Goal: Task Accomplishment & Management: Use online tool/utility

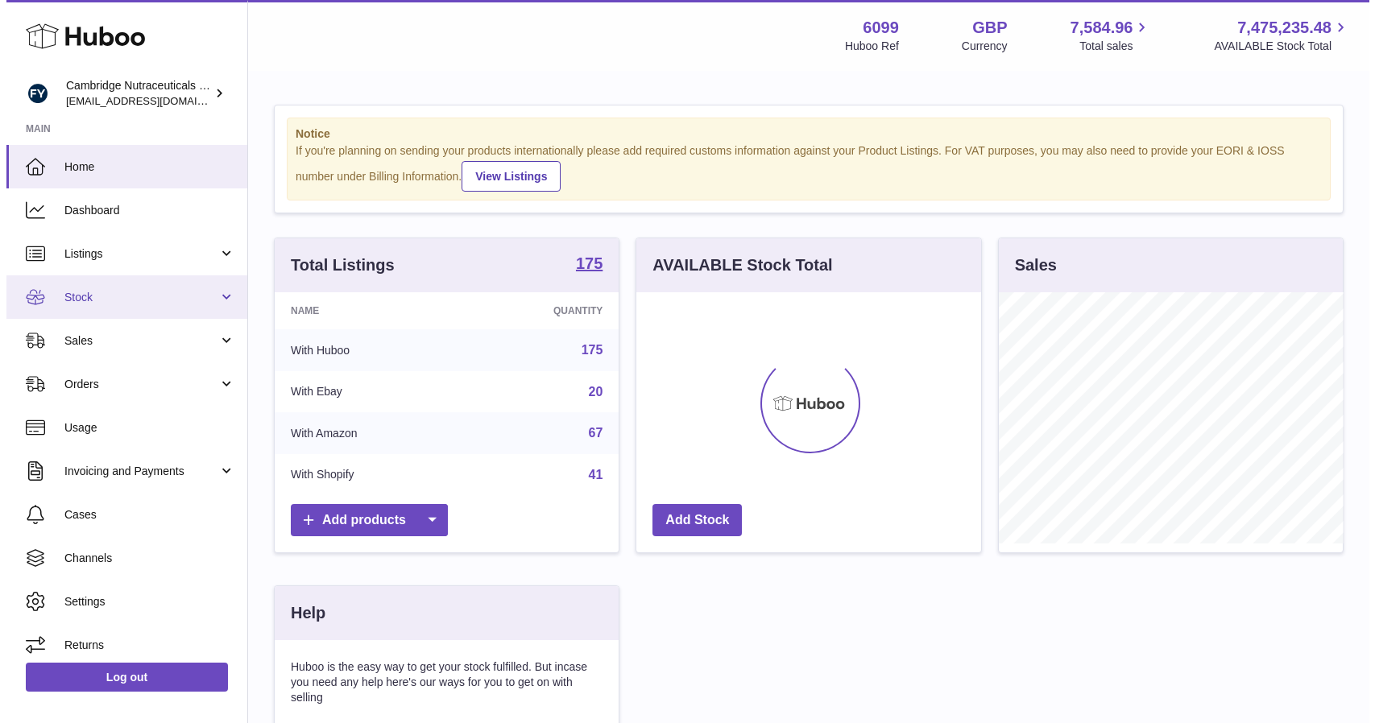
scroll to position [251, 345]
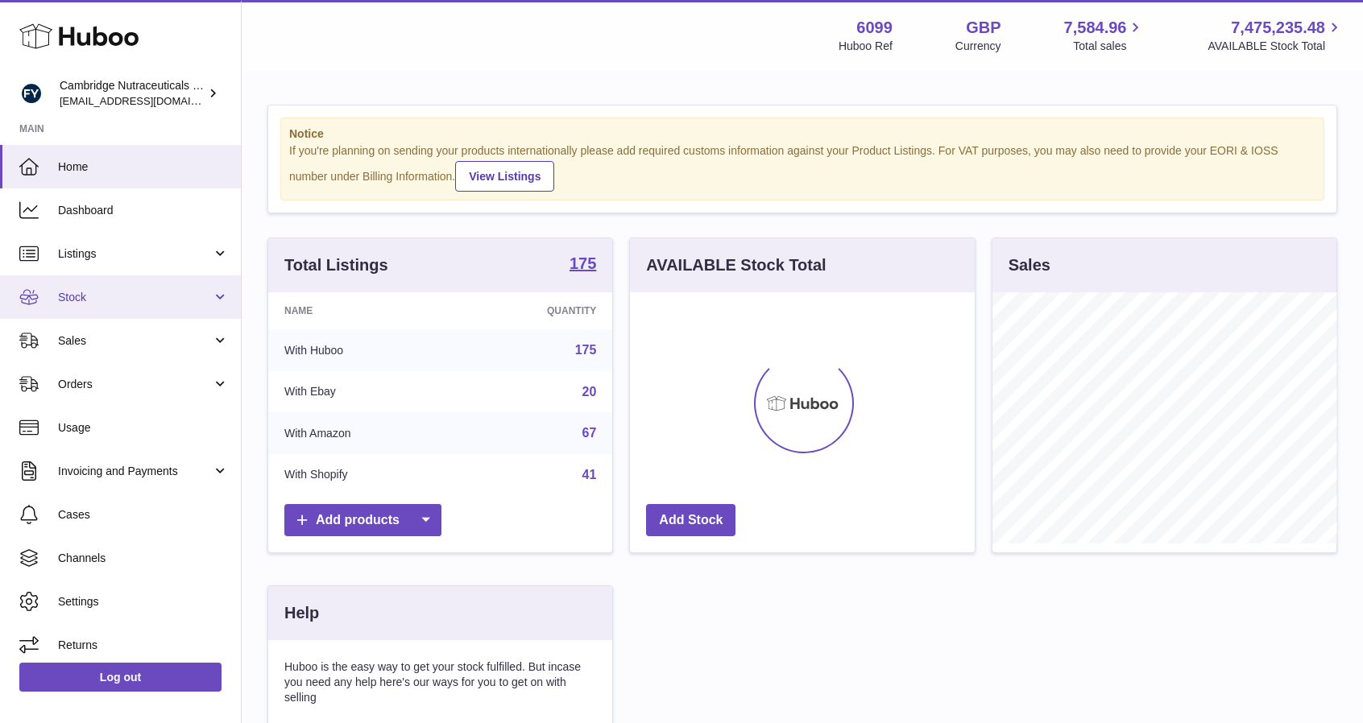
click at [132, 282] on link "Stock" at bounding box center [120, 298] width 241 height 44
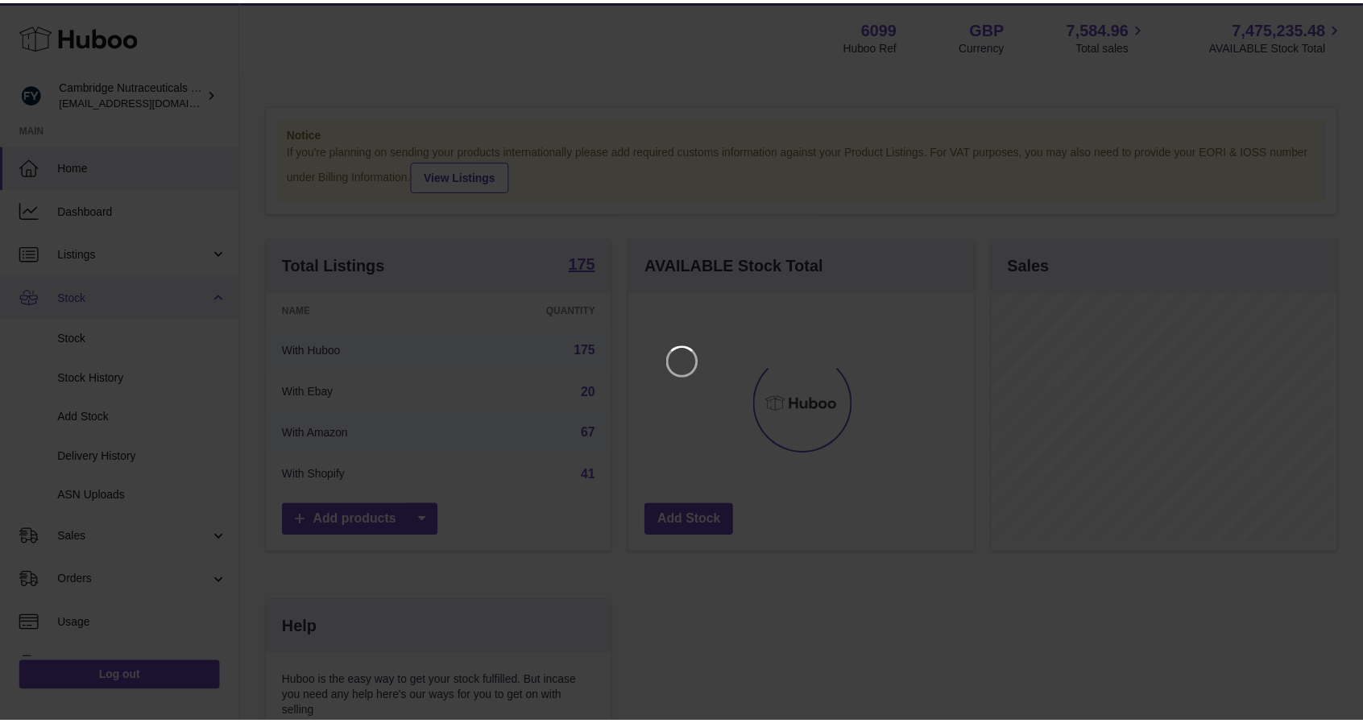
scroll to position [251, 348]
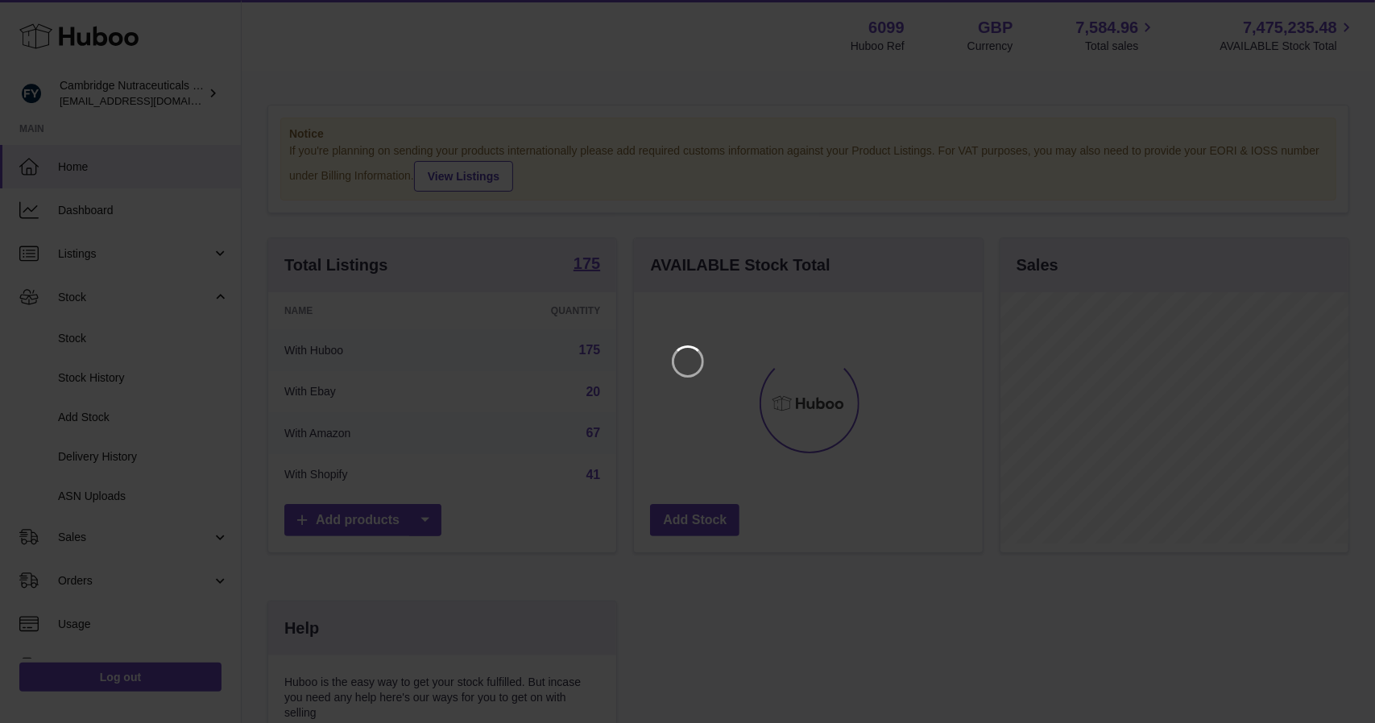
click at [71, 334] on iframe at bounding box center [687, 361] width 1311 height 659
click at [1334, 8] on icon "Close" at bounding box center [1333, 14] width 19 height 19
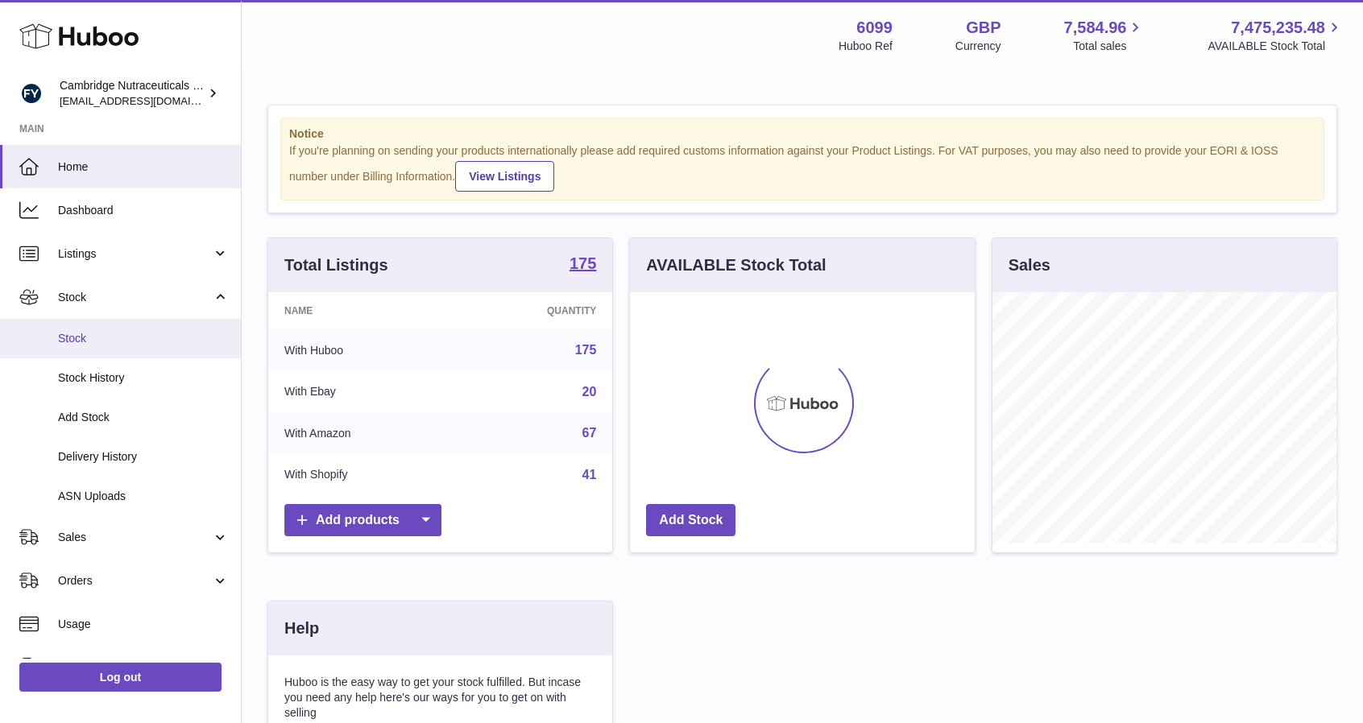
click at [79, 329] on link "Stock" at bounding box center [120, 338] width 241 height 39
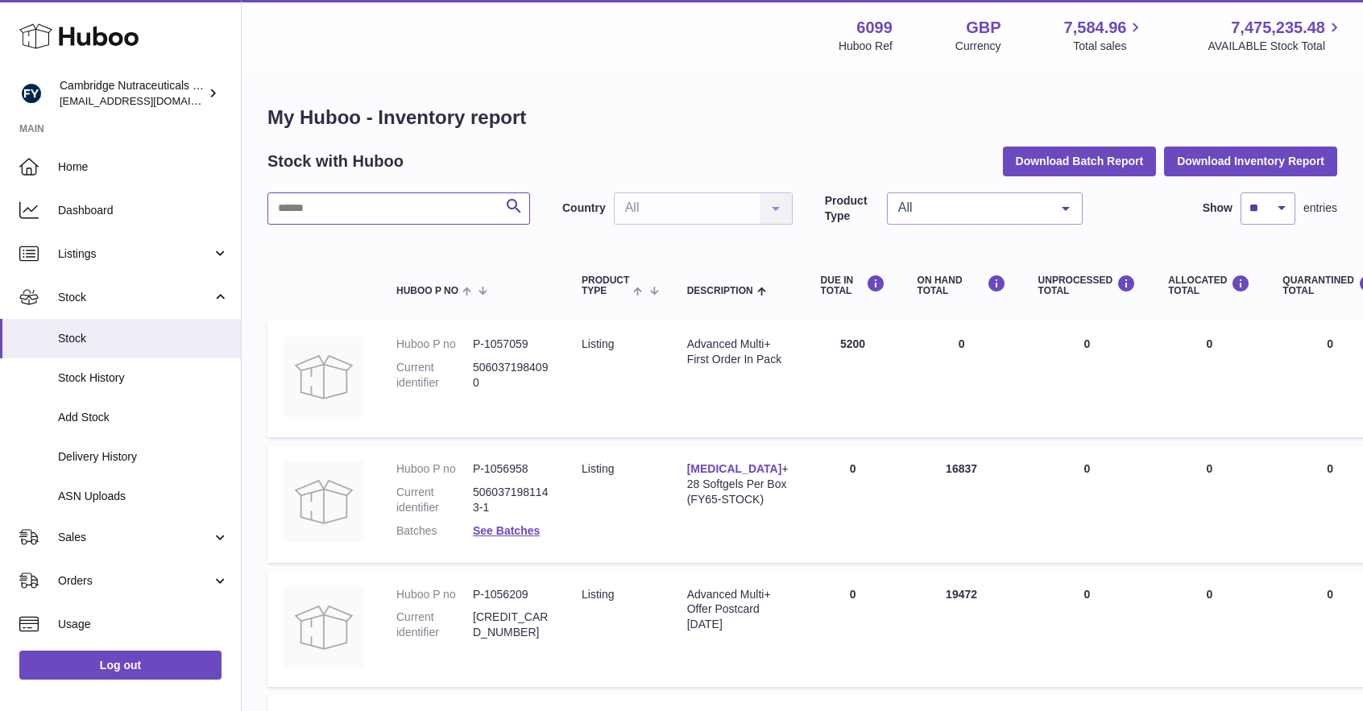
click at [388, 197] on input "text" at bounding box center [398, 209] width 263 height 32
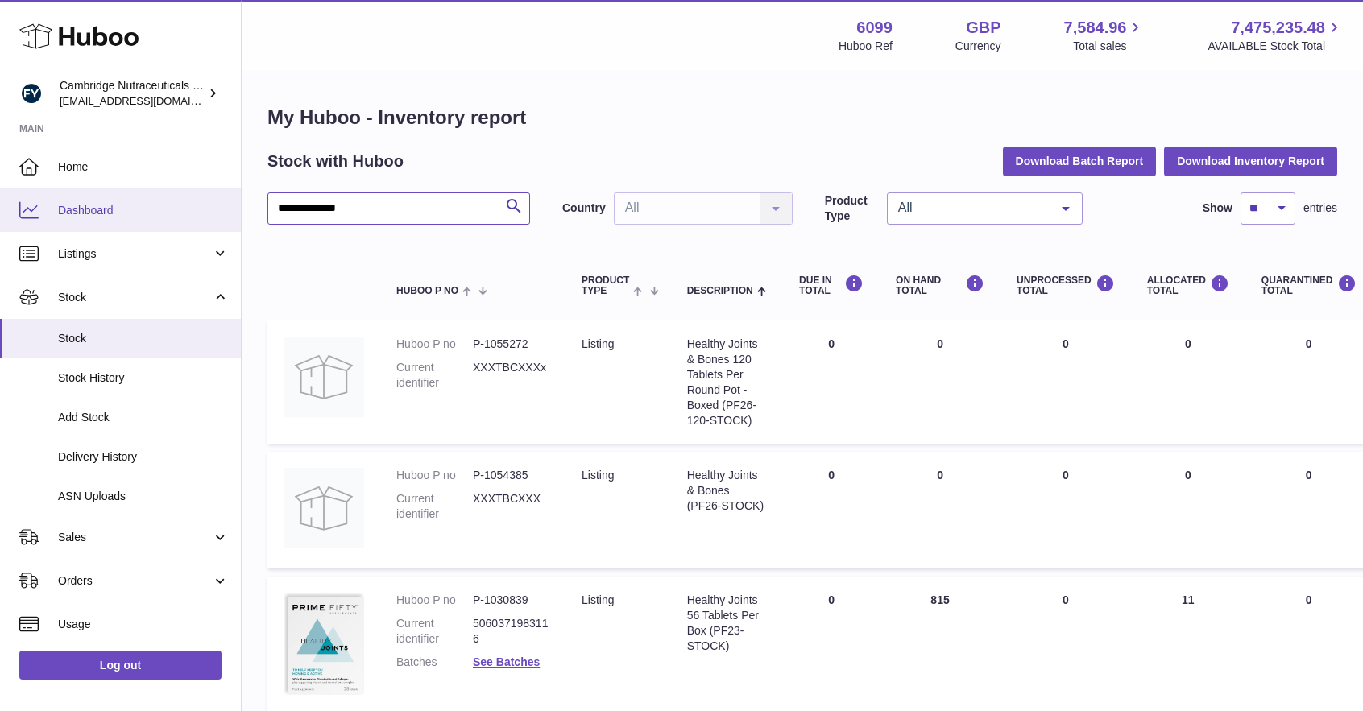
drag, startPoint x: 371, startPoint y: 209, endPoint x: 183, endPoint y: 194, distance: 188.3
click at [183, 201] on div "**********" at bounding box center [681, 571] width 1363 height 1143
type input "****"
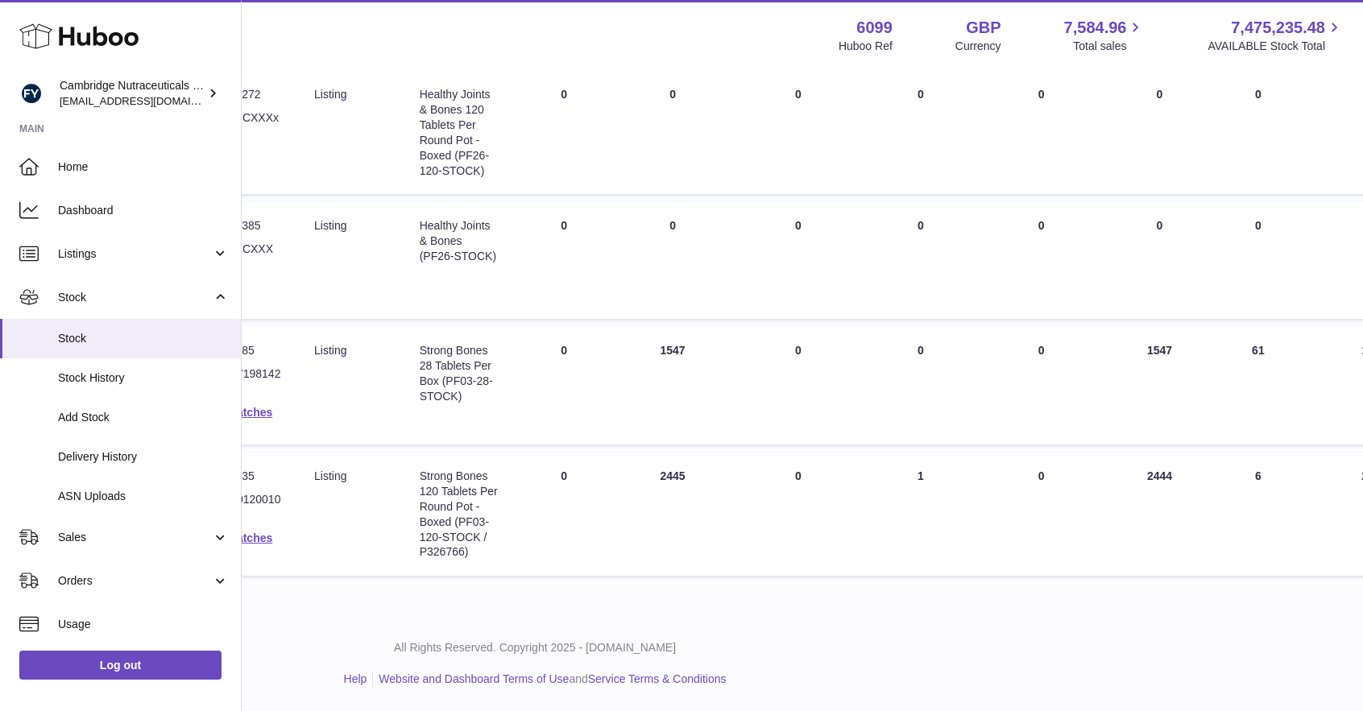
scroll to position [250, 13]
